Goal: Find specific page/section: Find specific page/section

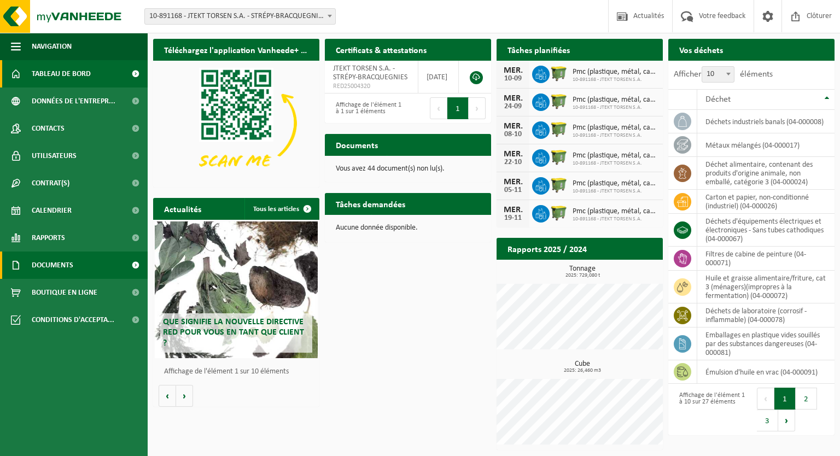
click at [40, 267] on span "Documents" at bounding box center [53, 265] width 42 height 27
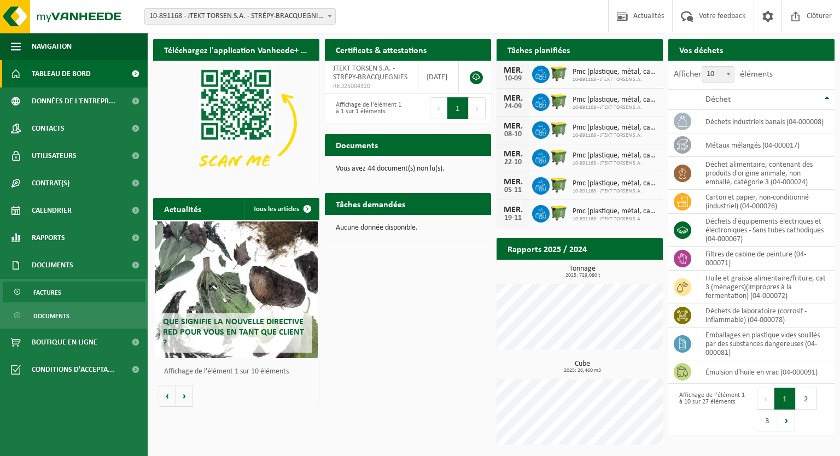
click at [46, 291] on span "Factures" at bounding box center [47, 292] width 28 height 21
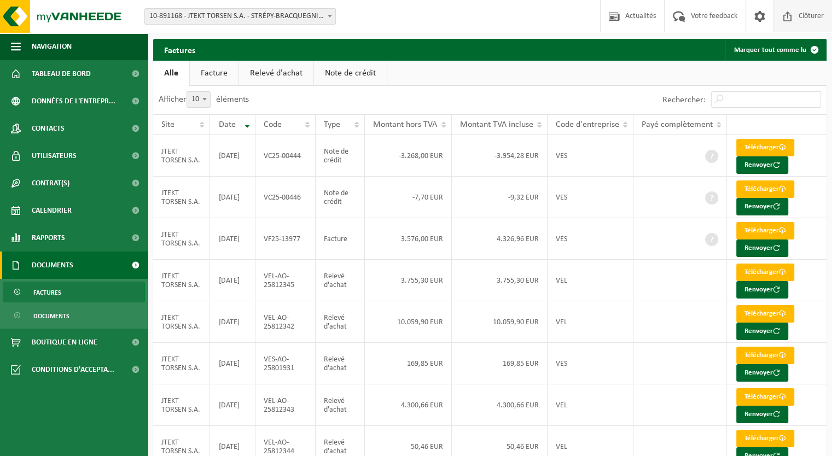
click at [817, 14] on span "Clôturer" at bounding box center [811, 16] width 31 height 32
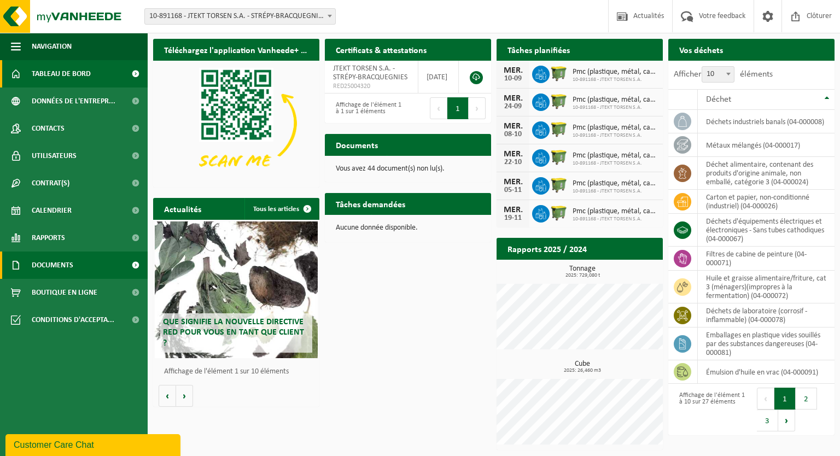
click at [35, 261] on span "Documents" at bounding box center [53, 265] width 42 height 27
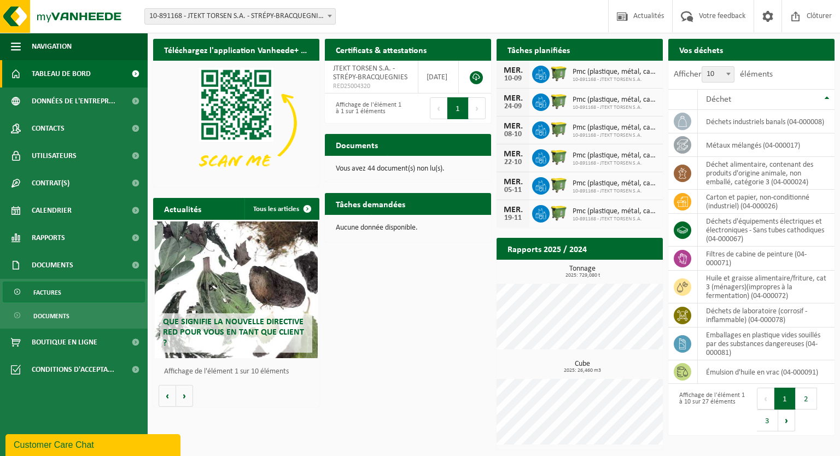
click at [56, 297] on span "Factures" at bounding box center [47, 292] width 28 height 21
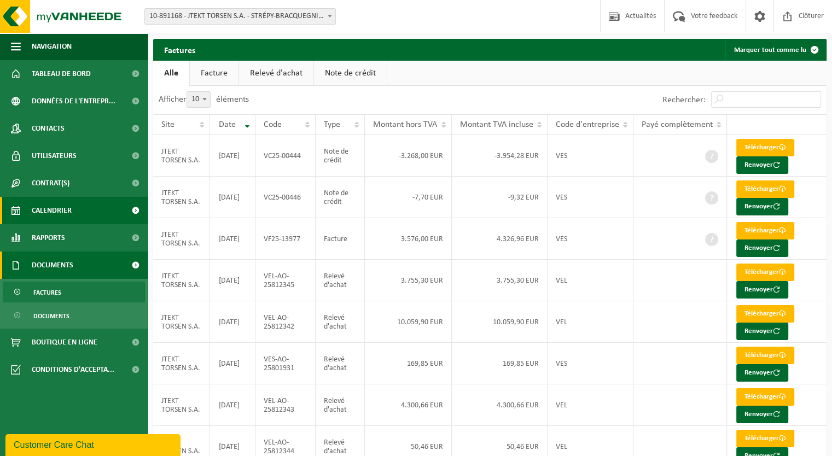
click at [54, 207] on span "Calendrier" at bounding box center [52, 210] width 40 height 27
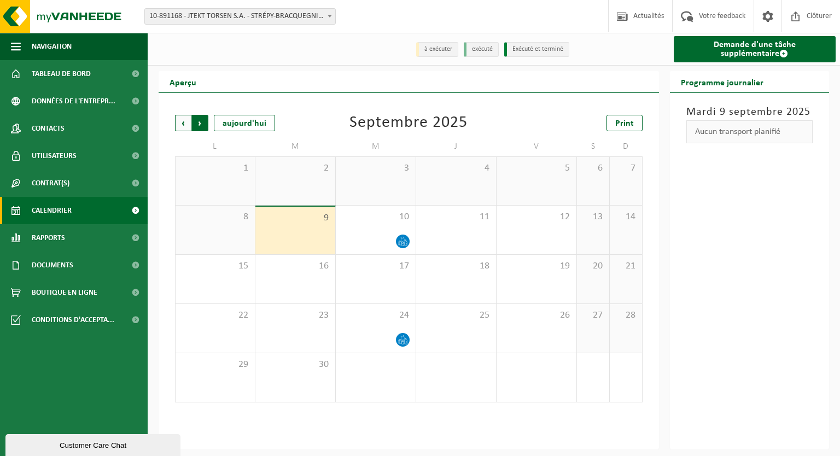
click at [184, 125] on span "Précédent" at bounding box center [183, 123] width 16 height 16
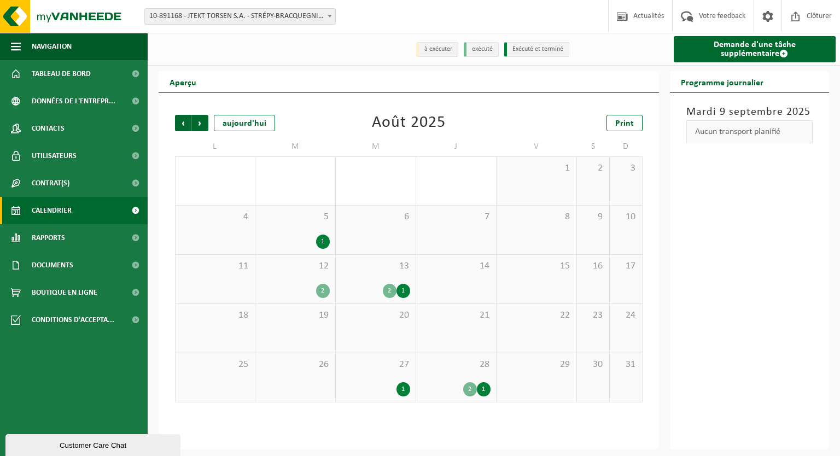
click at [324, 244] on div "1" at bounding box center [323, 242] width 14 height 14
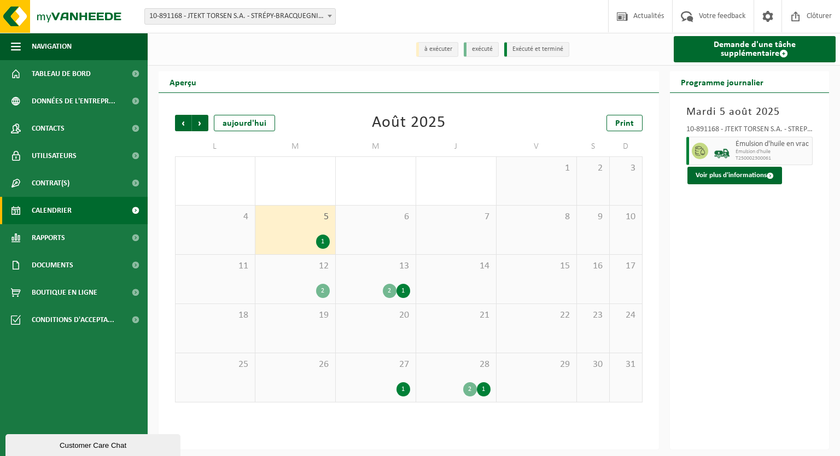
click at [302, 283] on div "12 2" at bounding box center [295, 279] width 80 height 49
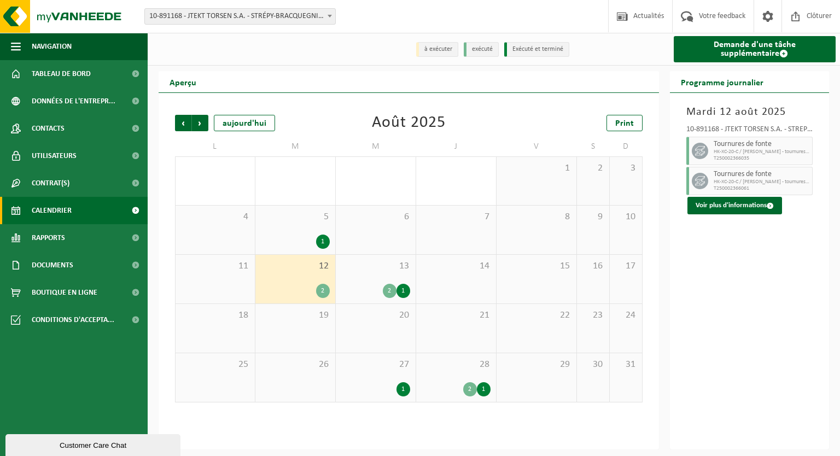
click at [378, 281] on div "13 2 1" at bounding box center [376, 279] width 80 height 49
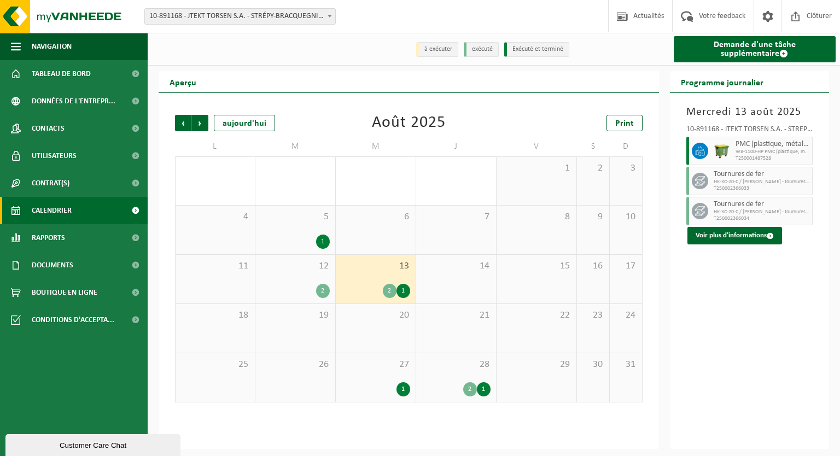
click at [388, 377] on div "27 1" at bounding box center [376, 377] width 80 height 49
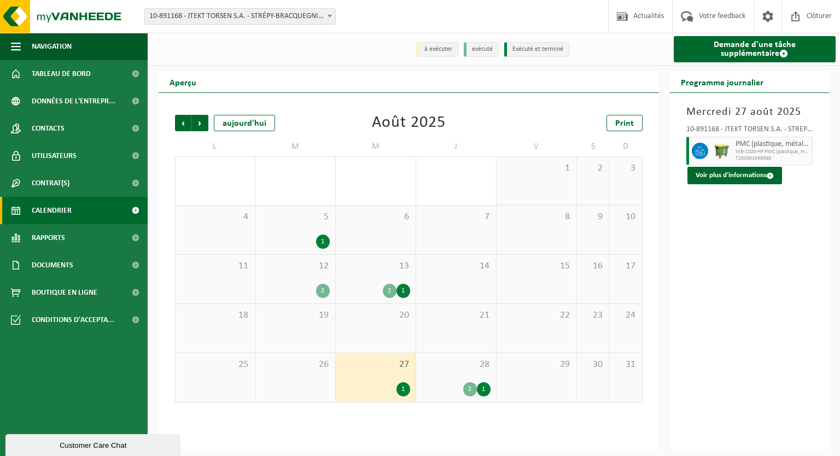
click at [454, 386] on div "2 1" at bounding box center [456, 389] width 69 height 14
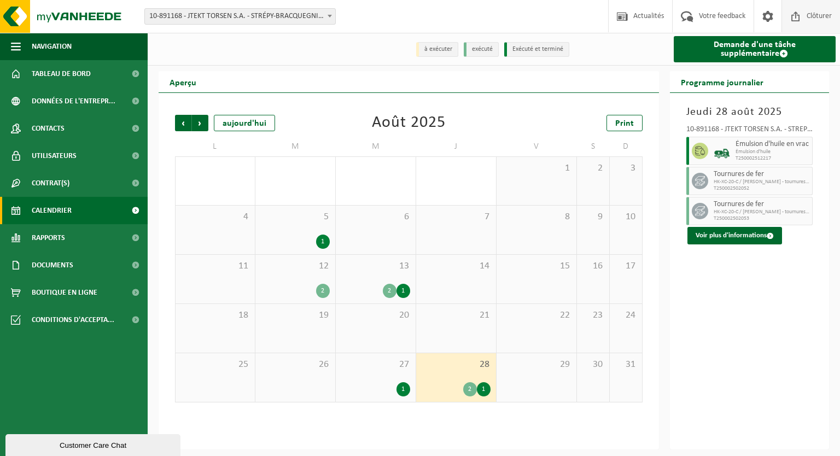
click at [819, 16] on span "Clôturer" at bounding box center [819, 16] width 31 height 32
